Goal: Task Accomplishment & Management: Manage account settings

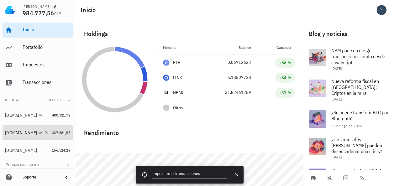
click at [21, 133] on div "Binance.com" at bounding box center [21, 132] width 32 height 5
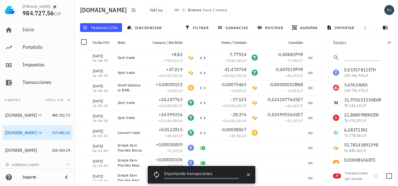
click at [356, 174] on div "Transacciones por revisar" at bounding box center [358, 175] width 26 height 11
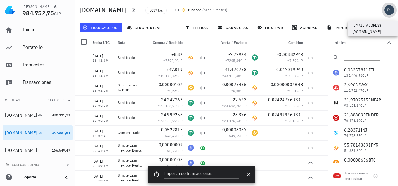
click at [387, 9] on div "avatar" at bounding box center [390, 10] width 10 height 10
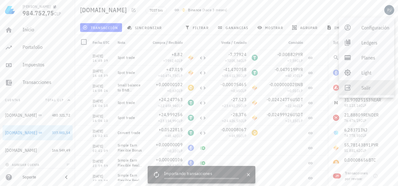
click at [359, 86] on link "Salir" at bounding box center [366, 87] width 55 height 15
